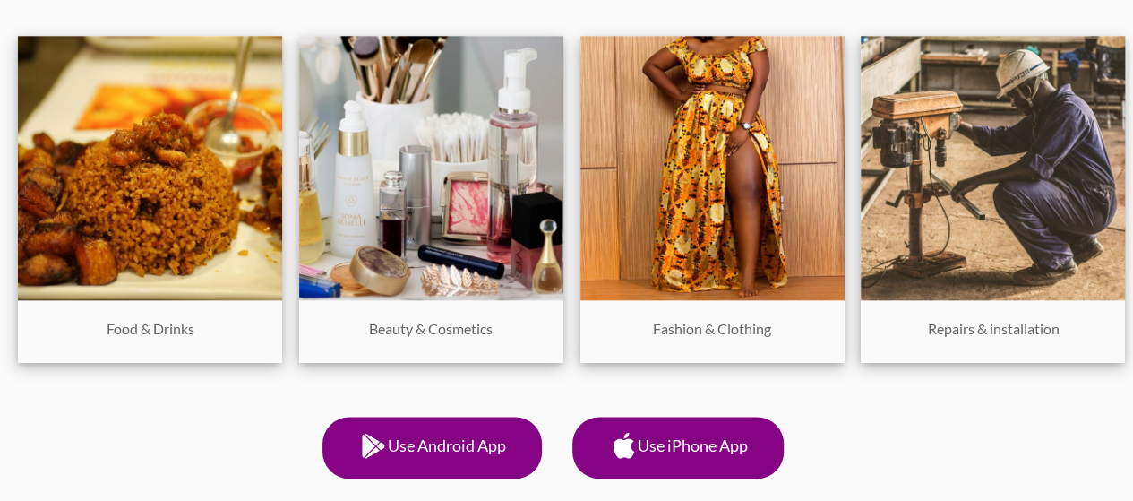
scroll to position [910, 0]
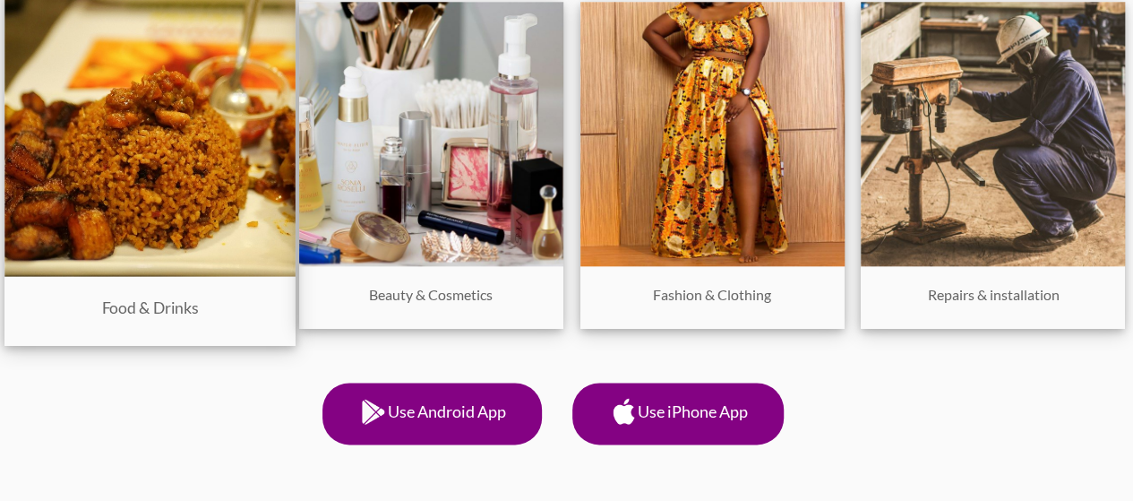
click at [81, 213] on img at bounding box center [149, 131] width 291 height 291
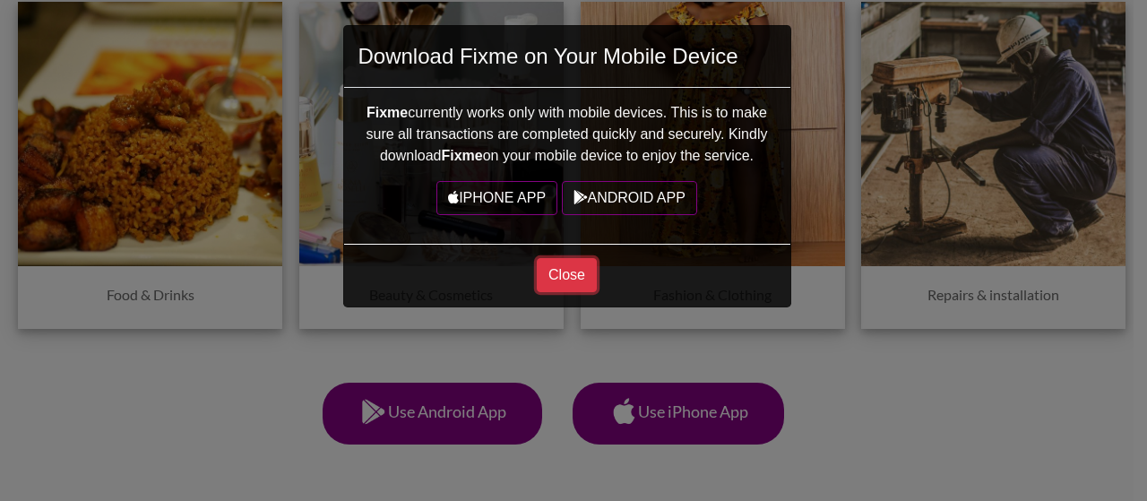
click at [545, 278] on button "Close" at bounding box center [567, 275] width 60 height 34
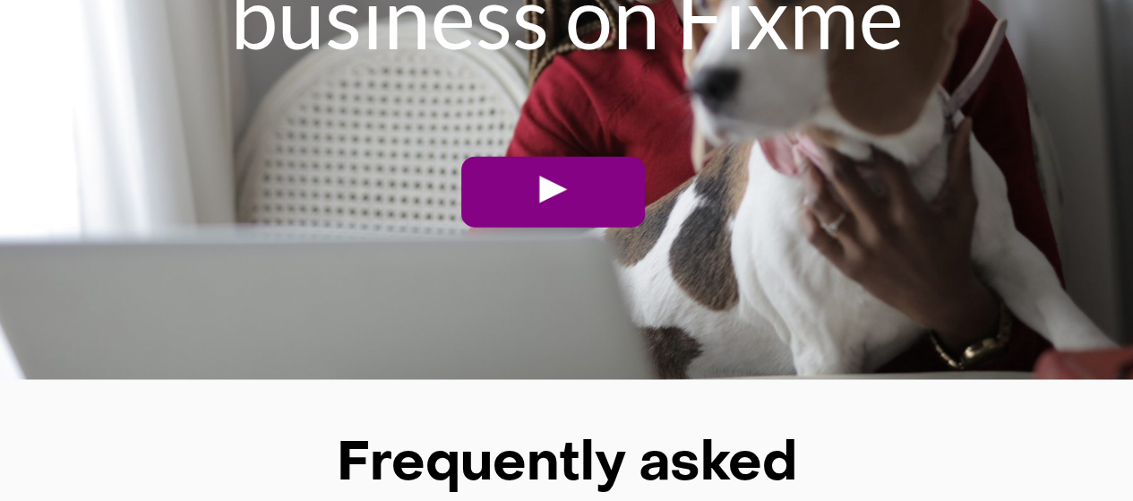
scroll to position [5454, 0]
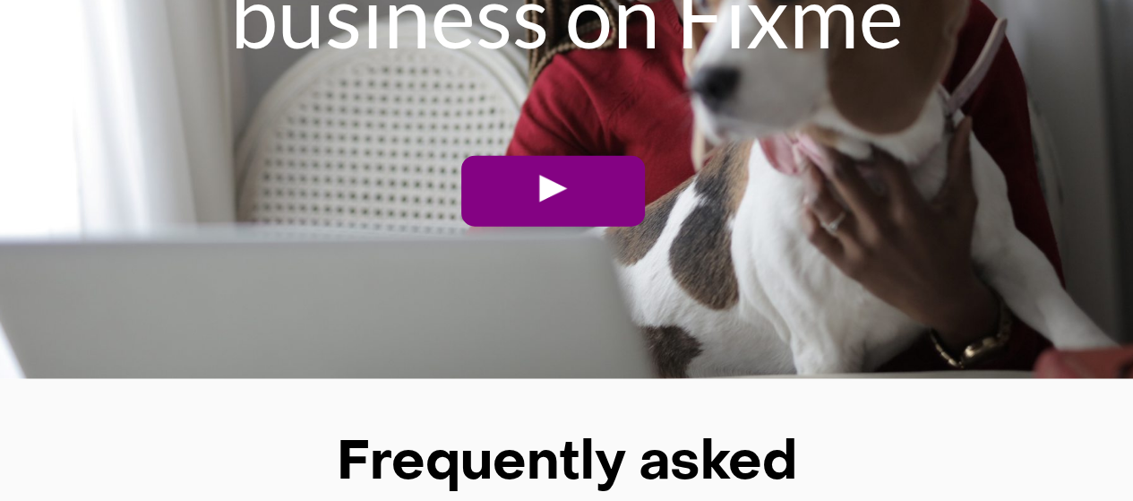
click at [568, 208] on link at bounding box center [553, 191] width 184 height 71
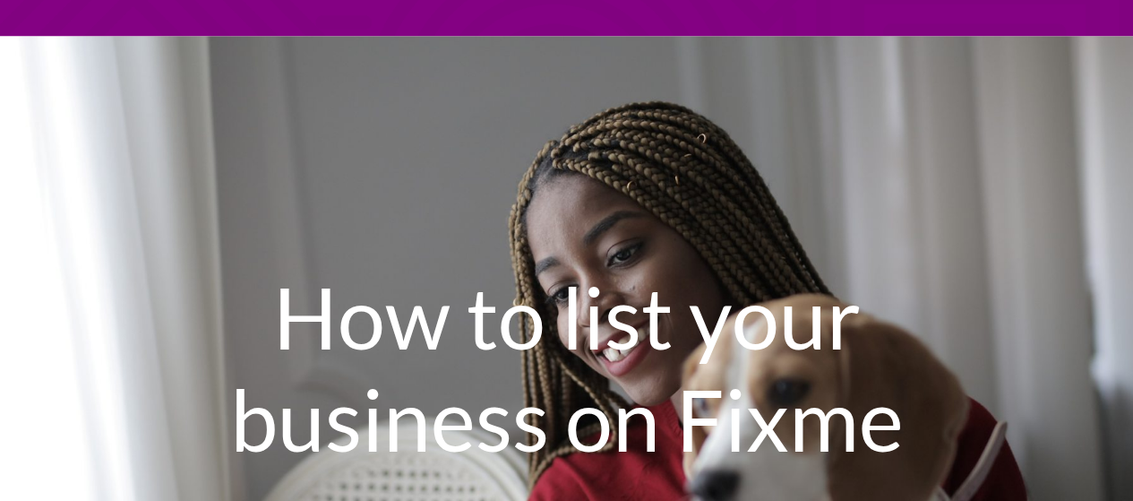
scroll to position [4859, 0]
